Goal: Transaction & Acquisition: Purchase product/service

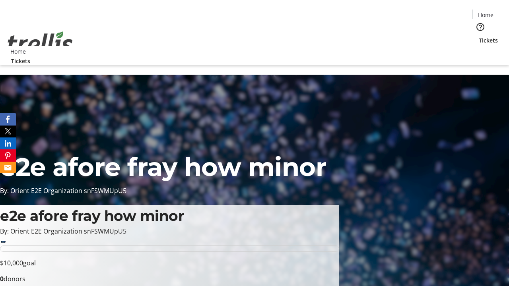
click at [479, 36] on span "Tickets" at bounding box center [488, 40] width 19 height 8
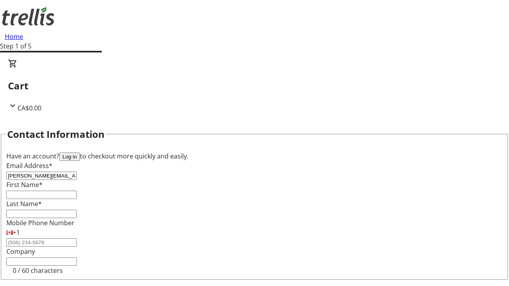
type input "[PERSON_NAME][EMAIL_ADDRESS][DOMAIN_NAME]"
type input "[PERSON_NAME]"
type input "Torp"
